Goal: Task Accomplishment & Management: Use online tool/utility

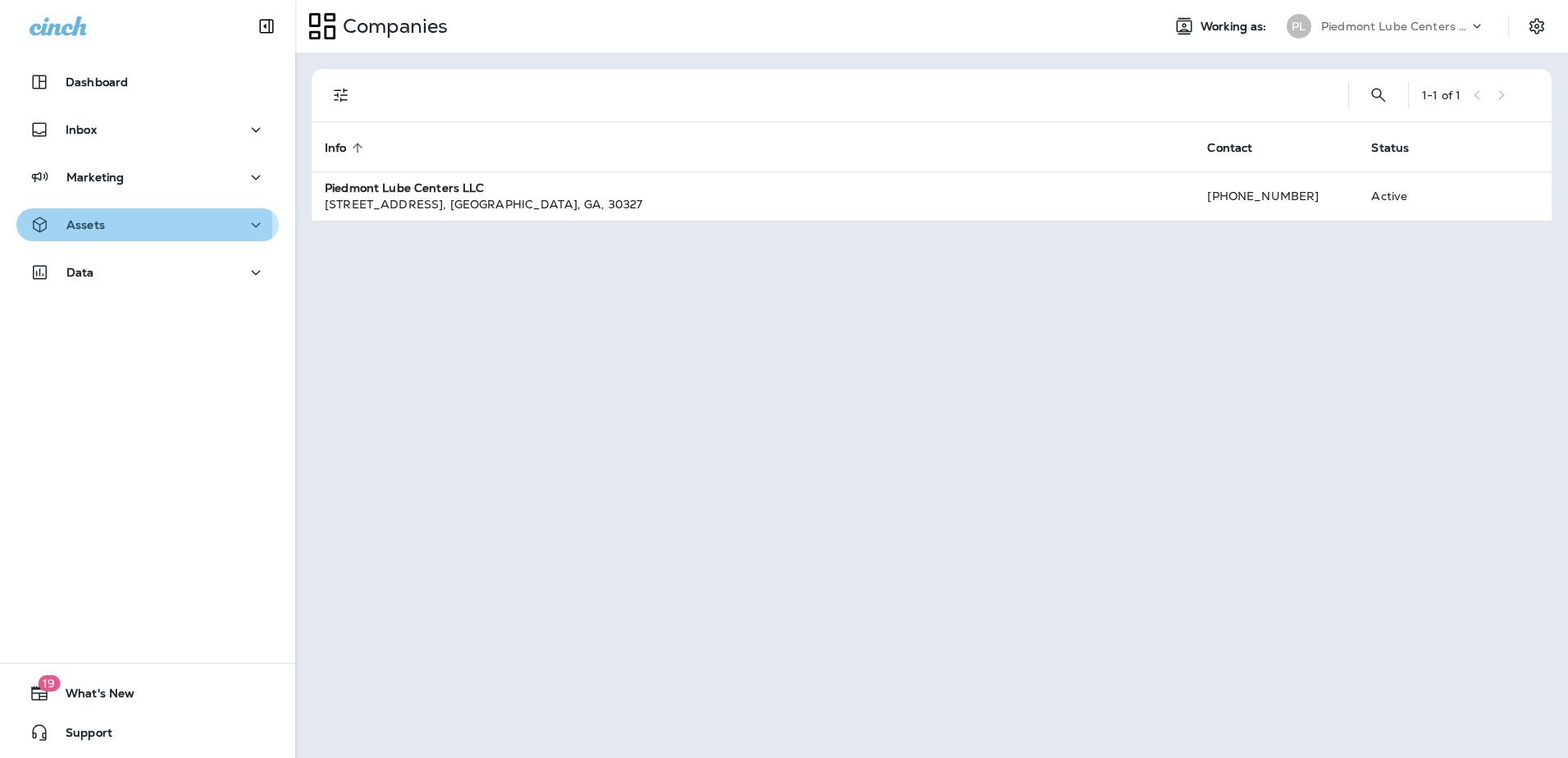
click at [78, 227] on p "Assets" at bounding box center [86, 224] width 39 height 13
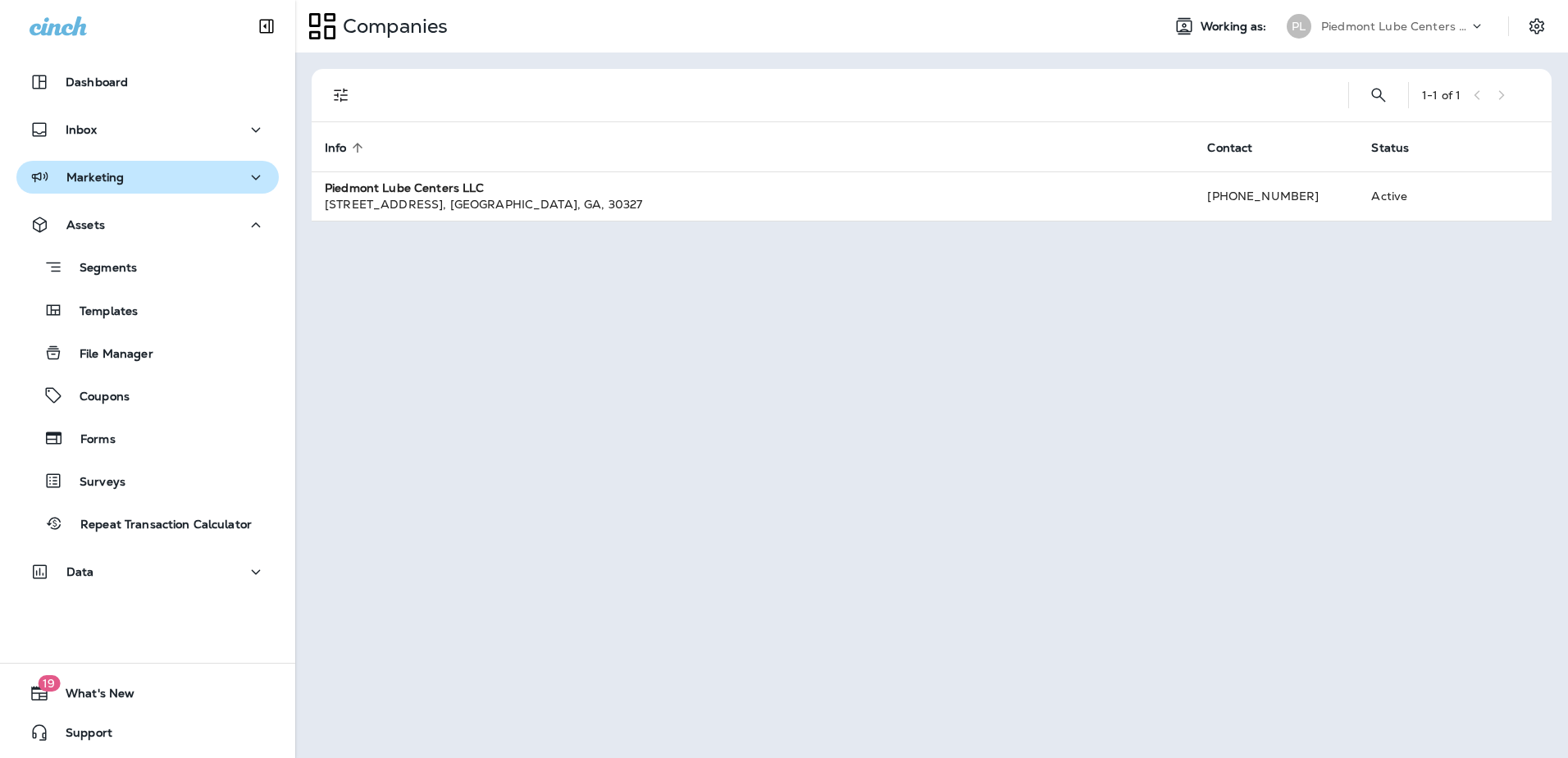
click at [88, 177] on p "Marketing" at bounding box center [95, 176] width 58 height 13
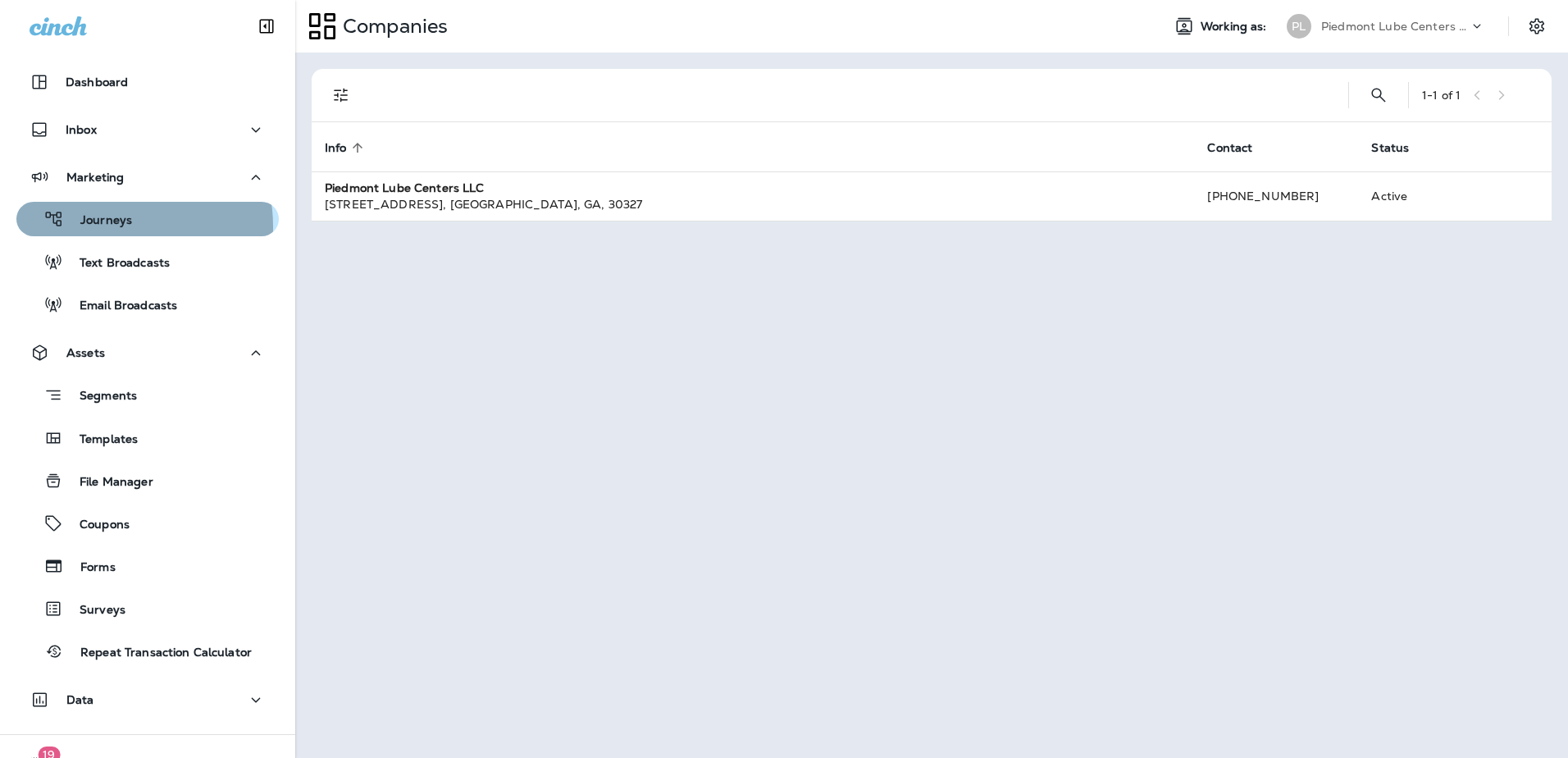
click at [113, 226] on p "Journeys" at bounding box center [98, 221] width 68 height 15
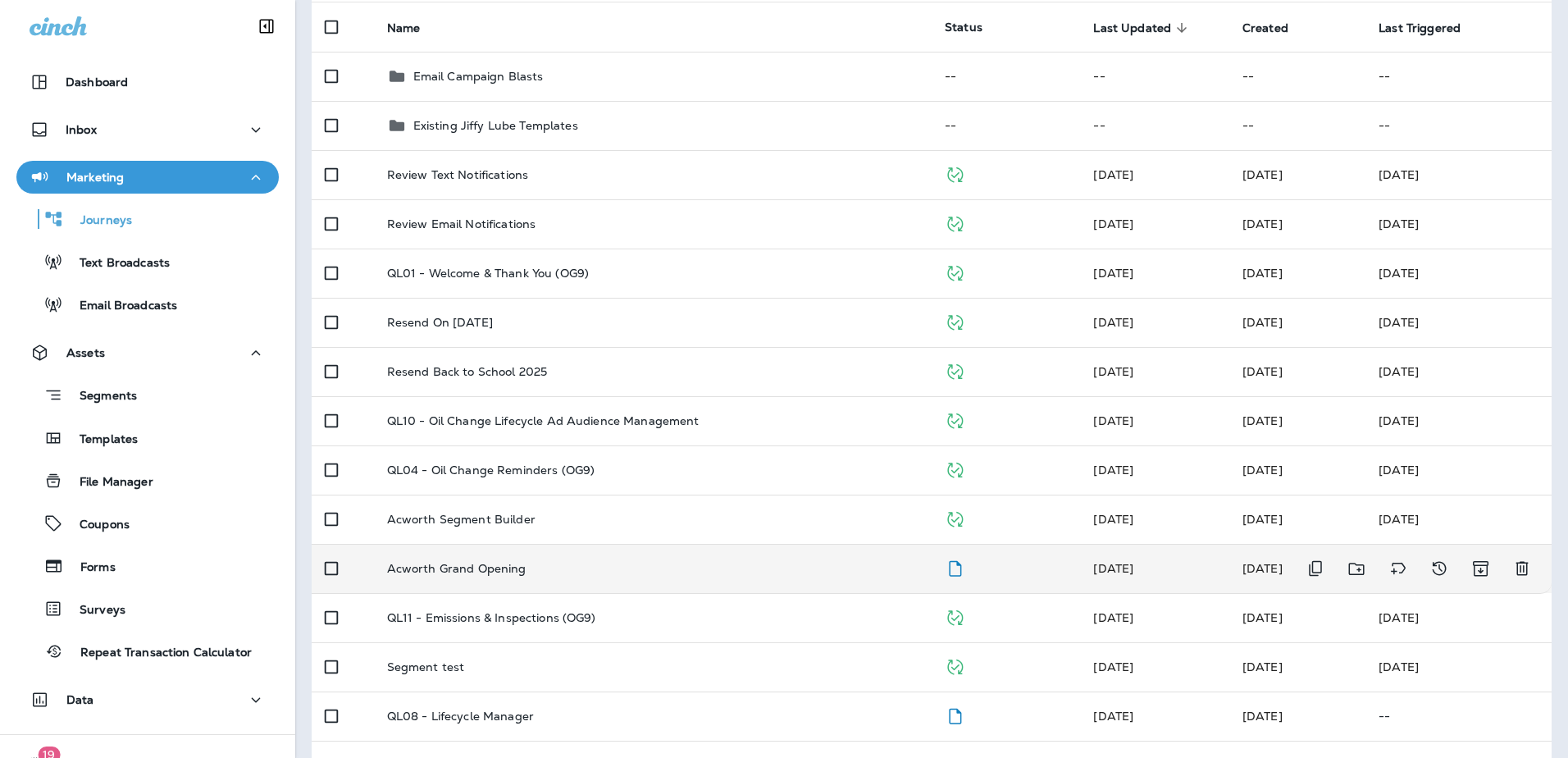
scroll to position [164, 0]
click at [481, 566] on p "Acworth Grand Opening" at bounding box center [457, 566] width 140 height 13
